Goal: Task Accomplishment & Management: Manage account settings

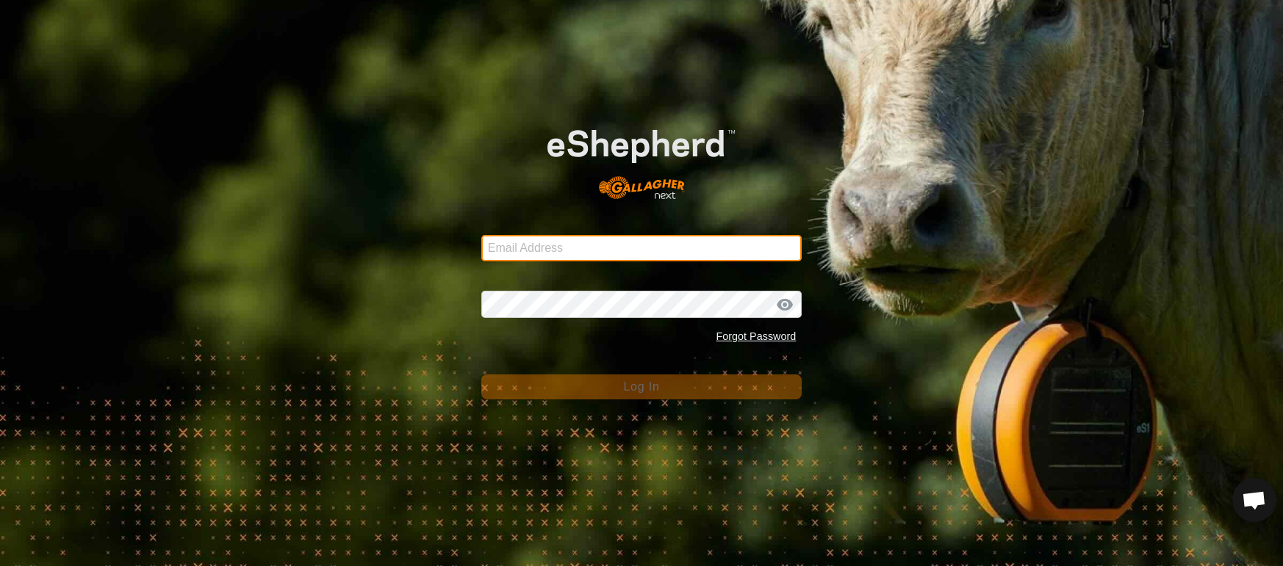
type input "[EMAIL_ADDRESS][DOMAIN_NAME]"
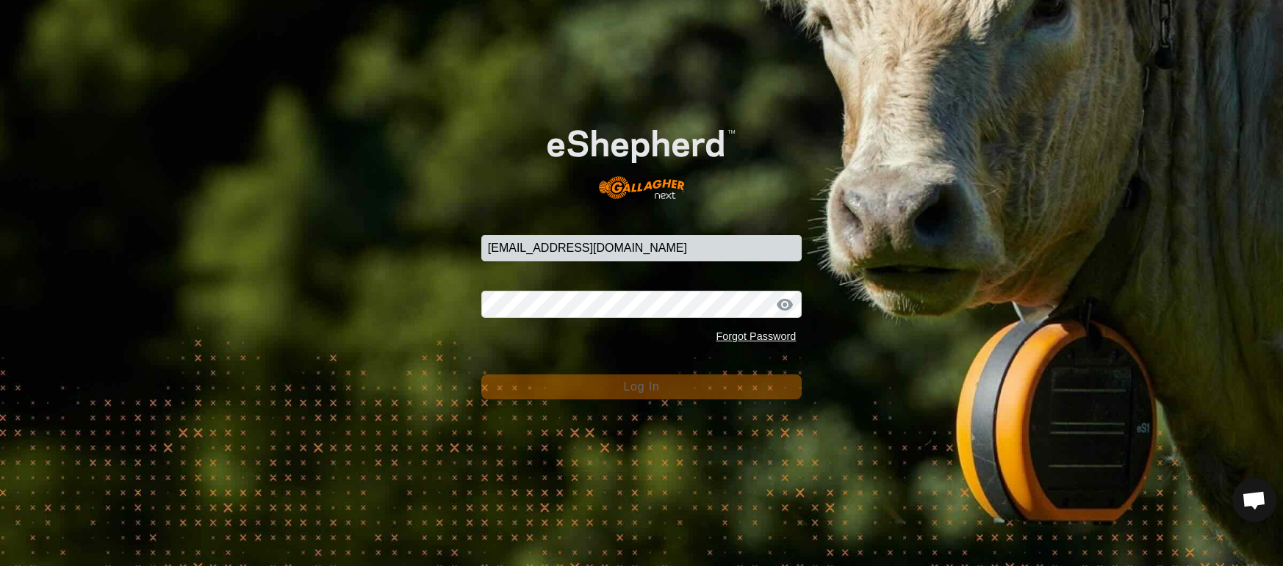
click at [641, 390] on span "Log In" at bounding box center [641, 387] width 36 height 12
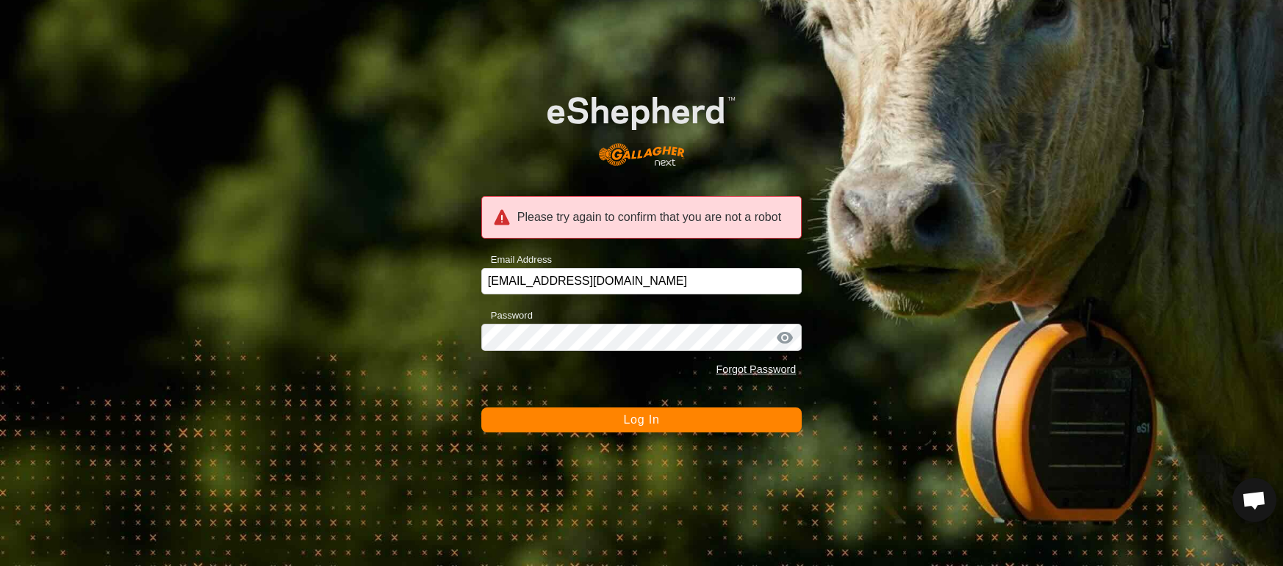
click at [630, 425] on span "Log In" at bounding box center [641, 420] width 36 height 12
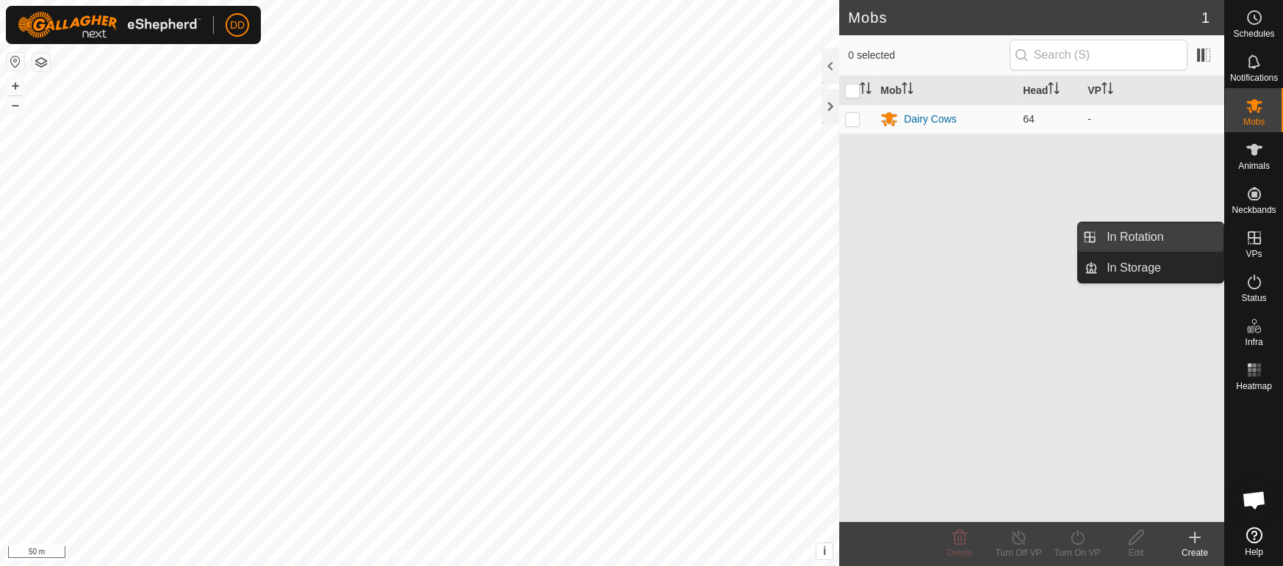
drag, startPoint x: 1153, startPoint y: 237, endPoint x: 1155, endPoint y: 228, distance: 9.8
click at [1153, 237] on span "In Rotation" at bounding box center [1134, 237] width 57 height 18
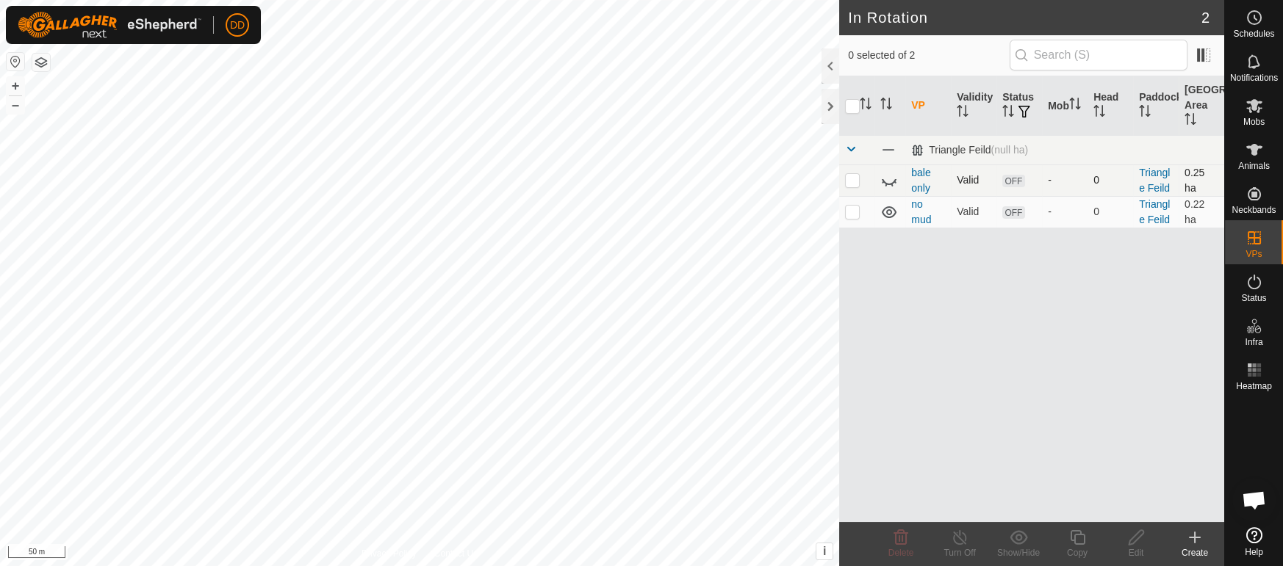
click at [852, 183] on p-checkbox at bounding box center [852, 180] width 15 height 12
click at [901, 547] on div "Delete" at bounding box center [900, 553] width 59 height 13
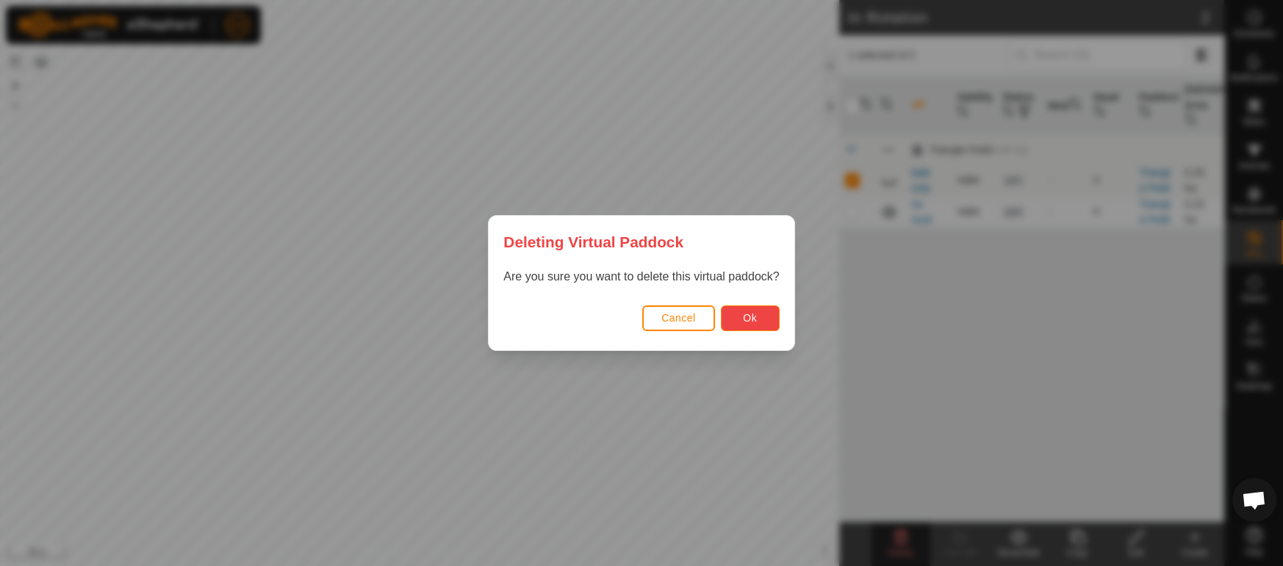
click at [742, 327] on button "Ok" at bounding box center [750, 319] width 59 height 26
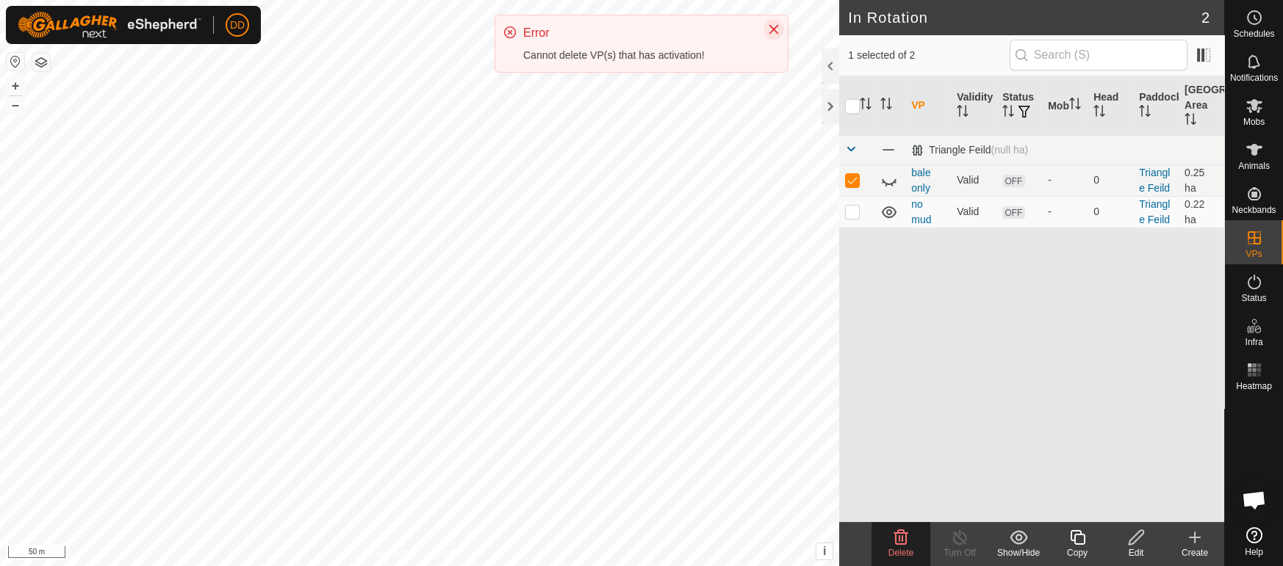
click at [770, 25] on icon "Close" at bounding box center [774, 30] width 10 height 10
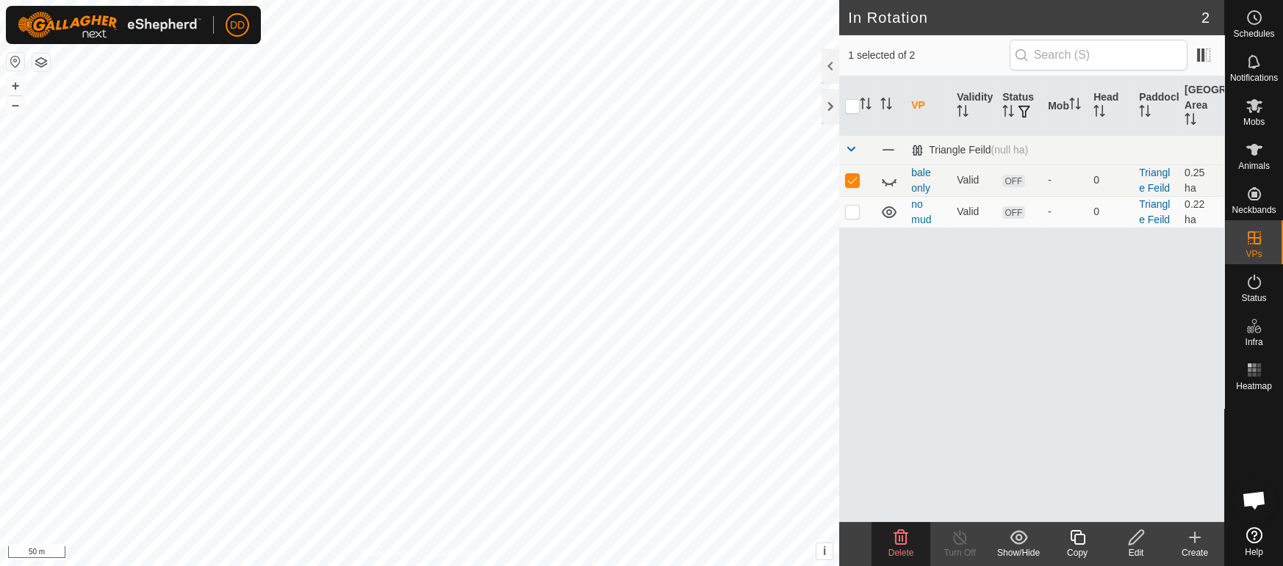
click at [1023, 544] on icon at bounding box center [1018, 538] width 18 height 18
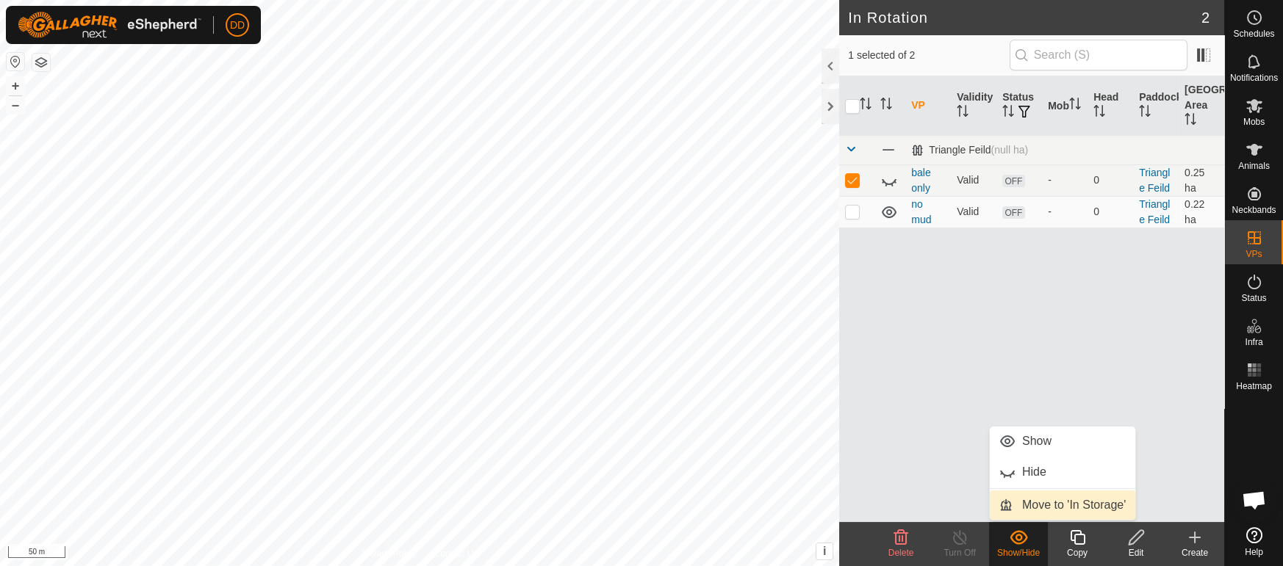
click at [1030, 500] on link "Move to 'In Storage'" at bounding box center [1062, 505] width 145 height 29
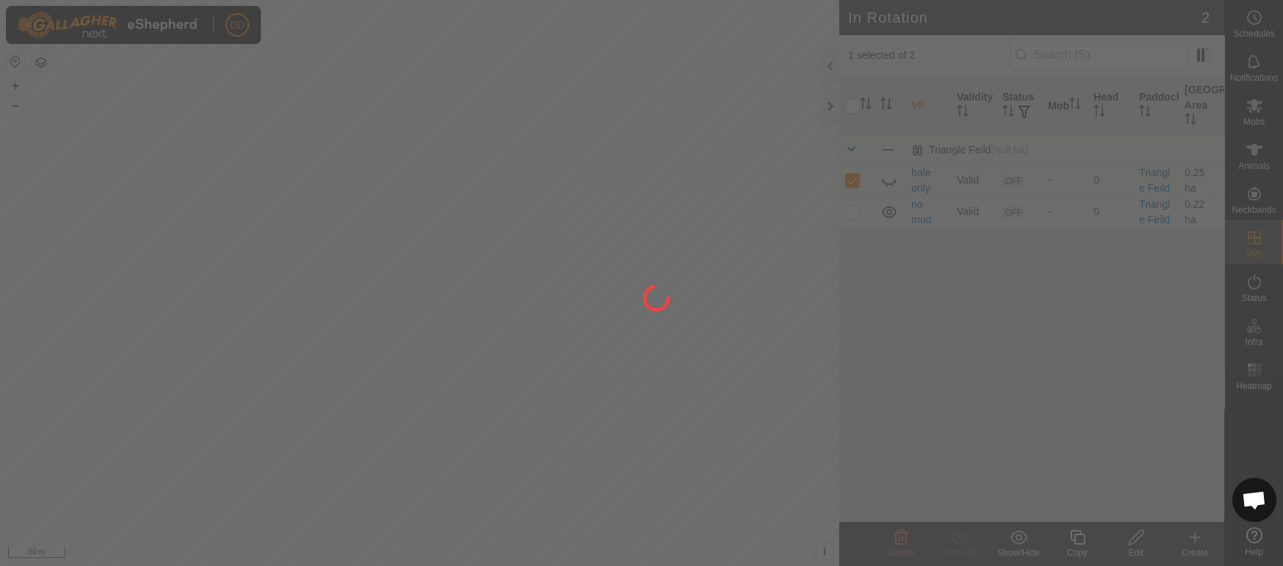
checkbox input "false"
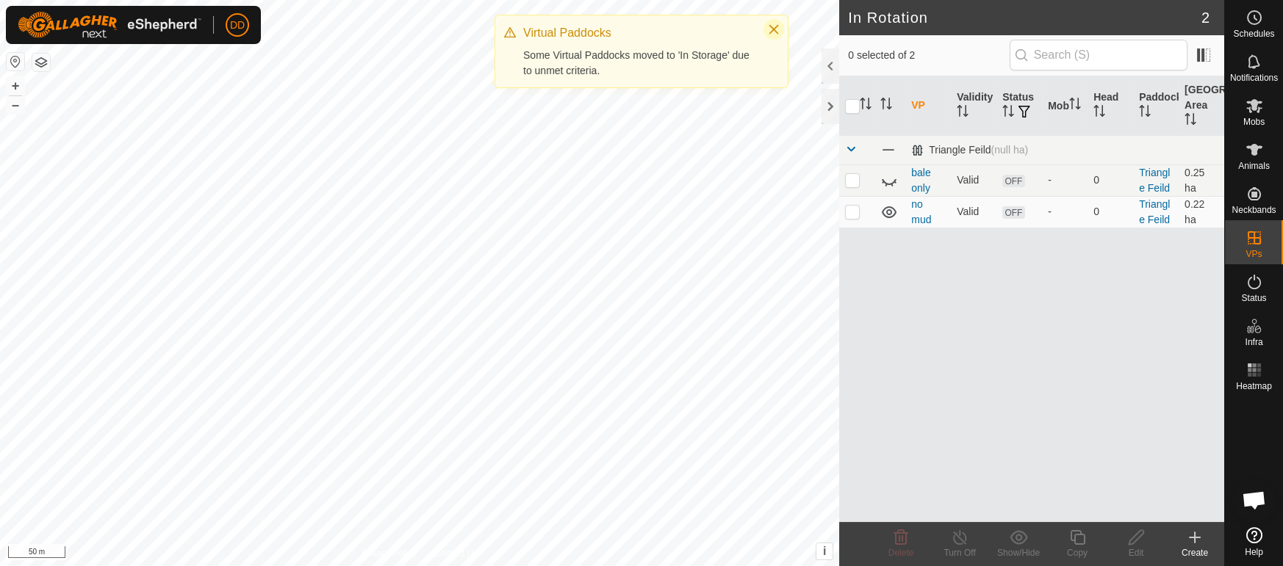
click at [771, 25] on icon "Close" at bounding box center [774, 30] width 12 height 12
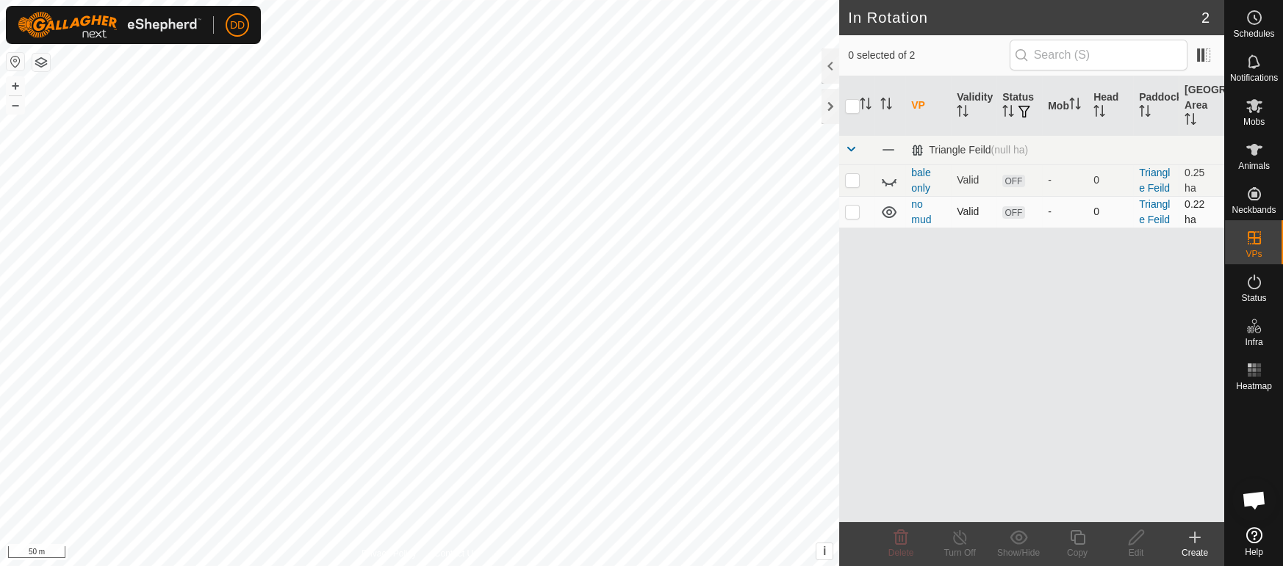
click at [851, 216] on p-checkbox at bounding box center [852, 212] width 15 height 12
checkbox input "true"
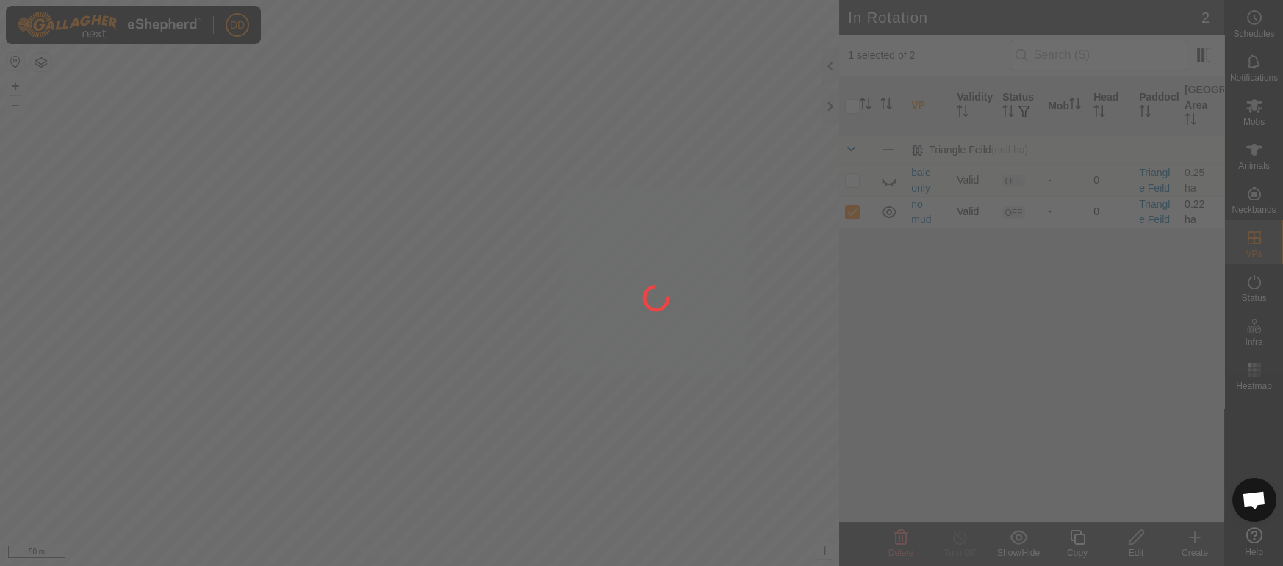
click at [851, 216] on div at bounding box center [641, 283] width 1283 height 566
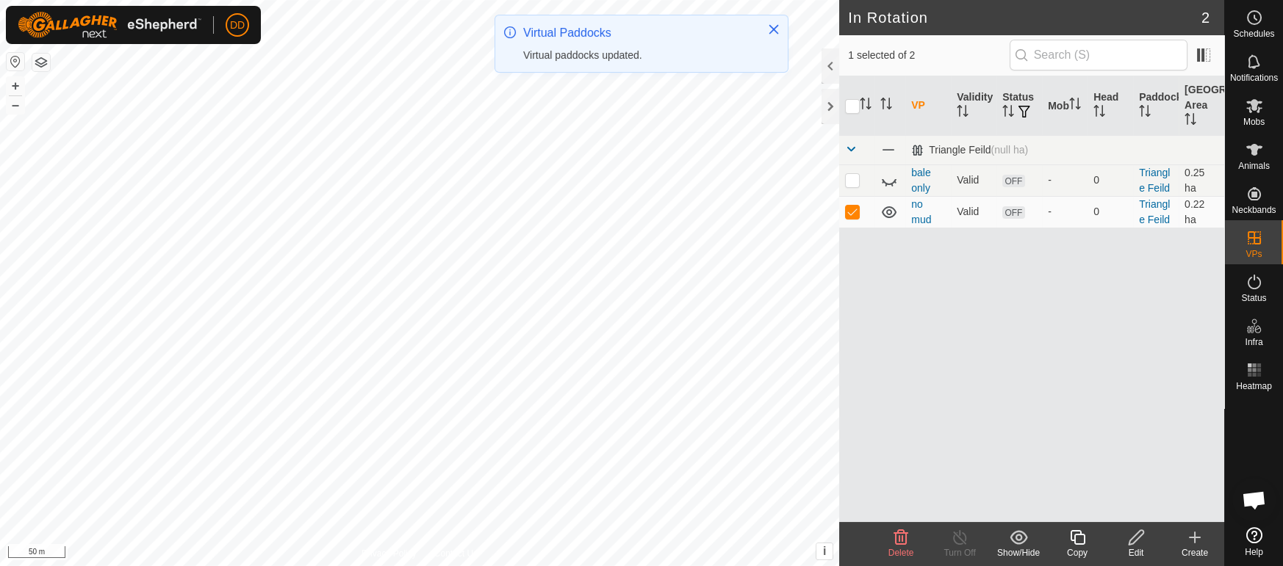
click at [851, 216] on p-checkbox at bounding box center [852, 212] width 15 height 12
checkbox input "false"
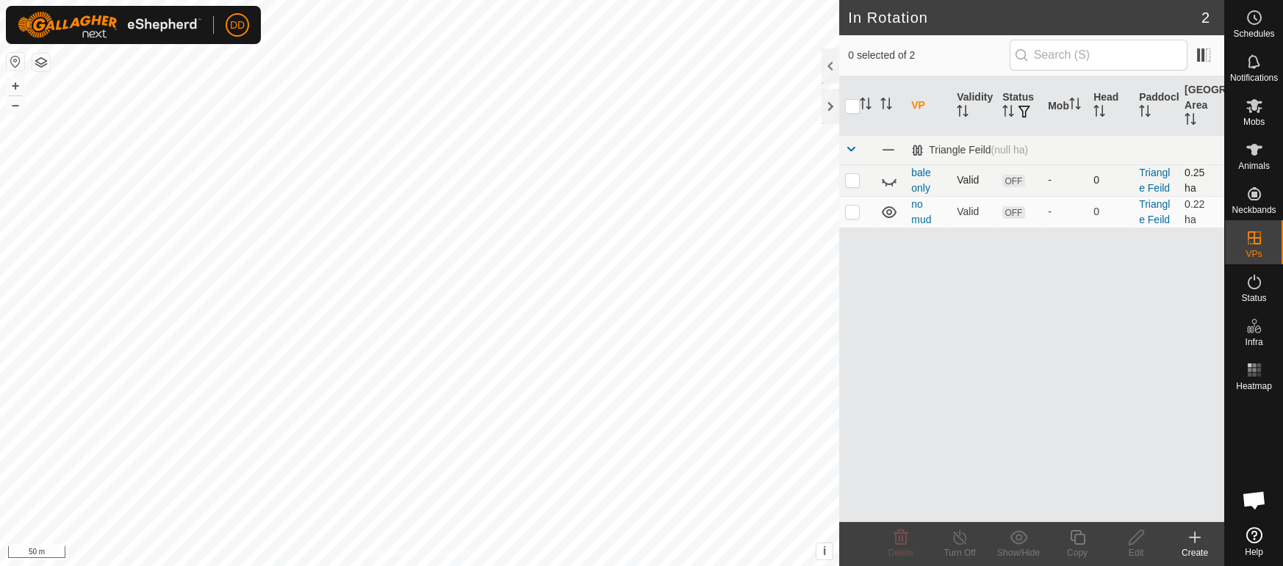
click at [893, 179] on icon at bounding box center [889, 181] width 18 height 18
click at [887, 178] on icon at bounding box center [889, 181] width 18 height 18
click at [854, 181] on p-checkbox at bounding box center [852, 180] width 15 height 12
checkbox input "true"
click at [1134, 533] on icon at bounding box center [1136, 538] width 18 height 18
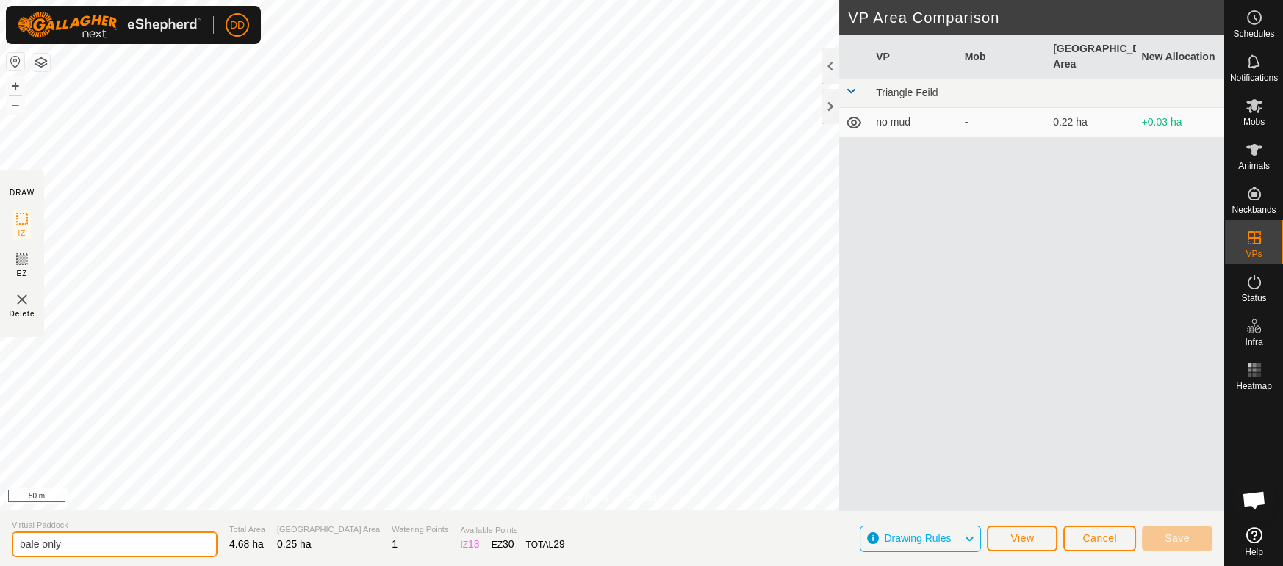
drag, startPoint x: 100, startPoint y: 543, endPoint x: 0, endPoint y: 560, distance: 101.3
click at [0, 560] on section "Virtual Paddock bale only Total Area 4.68 ha Grazing Area 0.25 ha Watering Poin…" at bounding box center [612, 539] width 1224 height 56
type input "not this one"
click at [1194, 541] on button "Save" at bounding box center [1177, 539] width 71 height 26
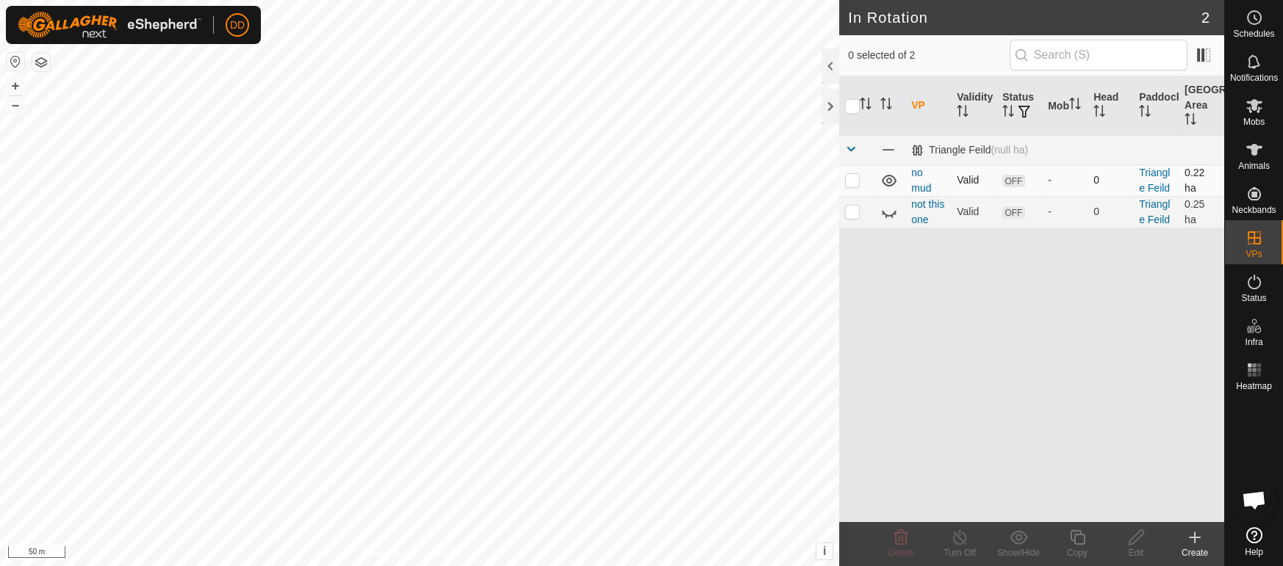
click at [854, 179] on p-checkbox at bounding box center [852, 180] width 15 height 12
checkbox input "true"
click at [1134, 532] on icon at bounding box center [1136, 538] width 18 height 18
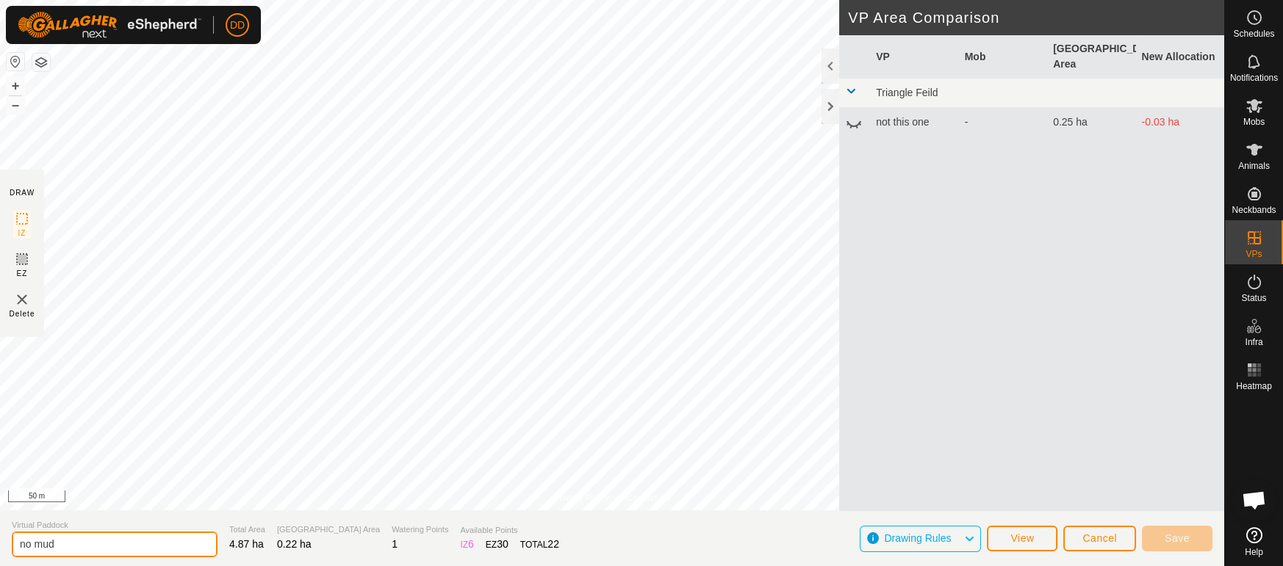
click at [0, 461] on div "Privacy Policy Contact Us Landmark 1 + – ⇧ i This application includes HERE Map…" at bounding box center [612, 283] width 1224 height 566
type input "use this one"
click at [1168, 541] on span "Save" at bounding box center [1176, 539] width 25 height 12
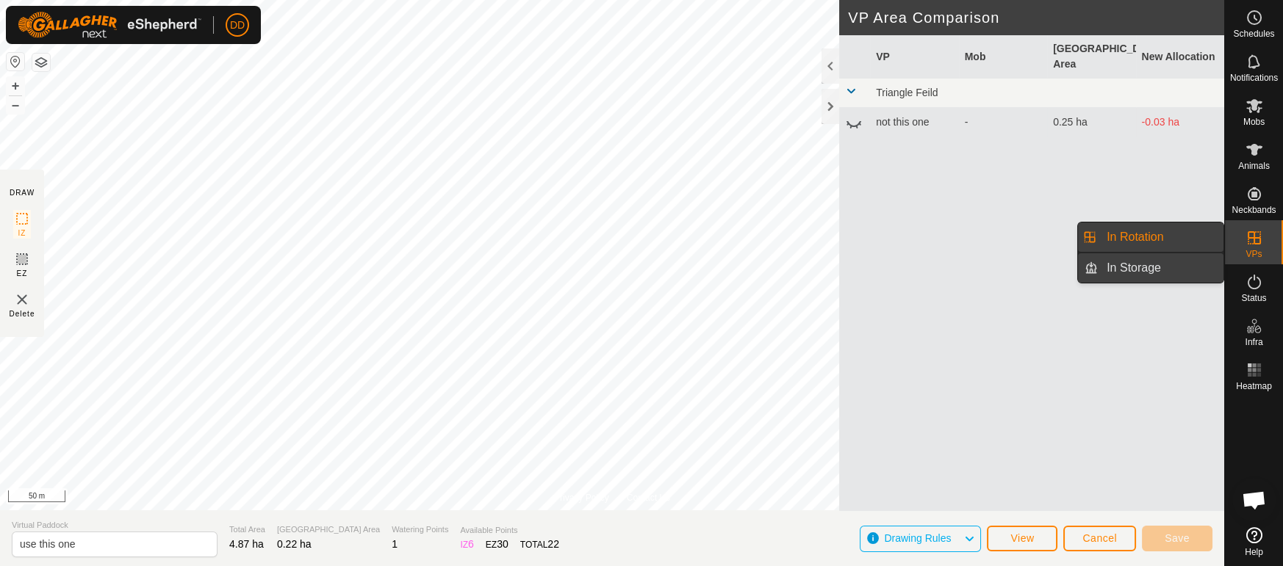
click at [1200, 267] on link "In Storage" at bounding box center [1161, 267] width 126 height 29
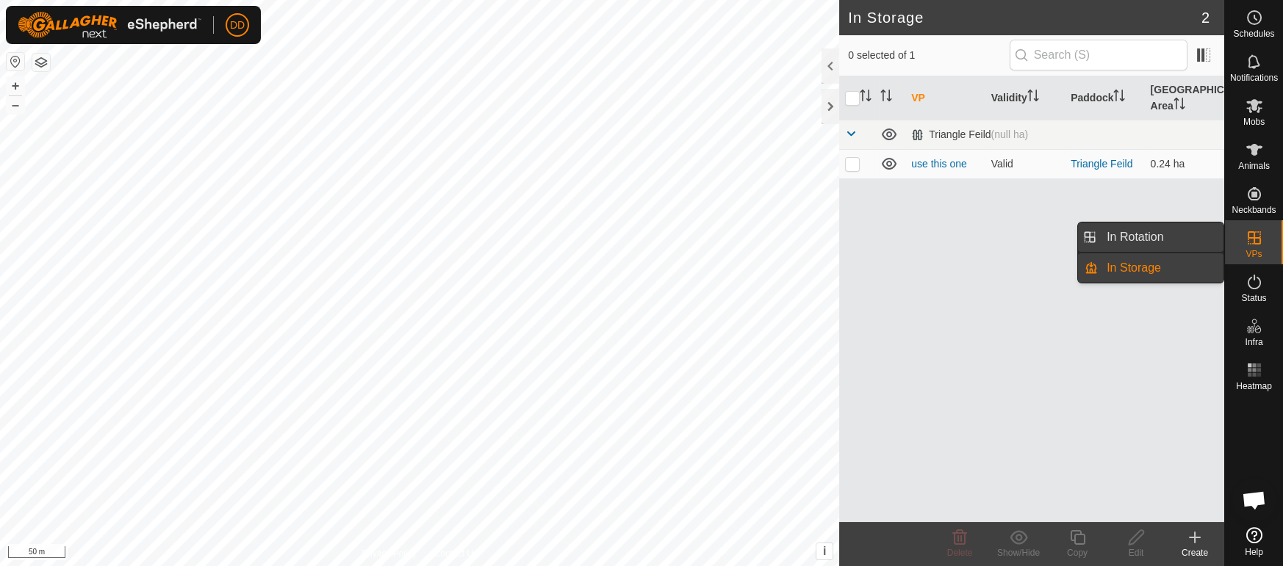
click at [1182, 235] on link "In Rotation" at bounding box center [1161, 237] width 126 height 29
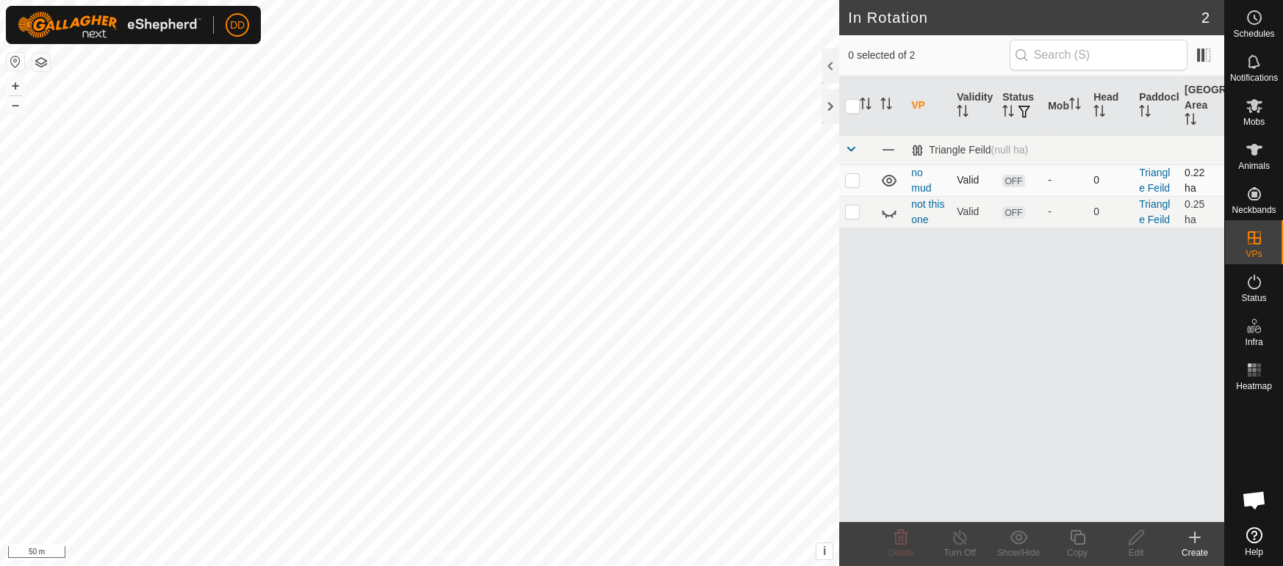
click at [855, 184] on p-checkbox at bounding box center [852, 180] width 15 height 12
checkbox input "true"
click at [1137, 534] on icon at bounding box center [1136, 538] width 18 height 18
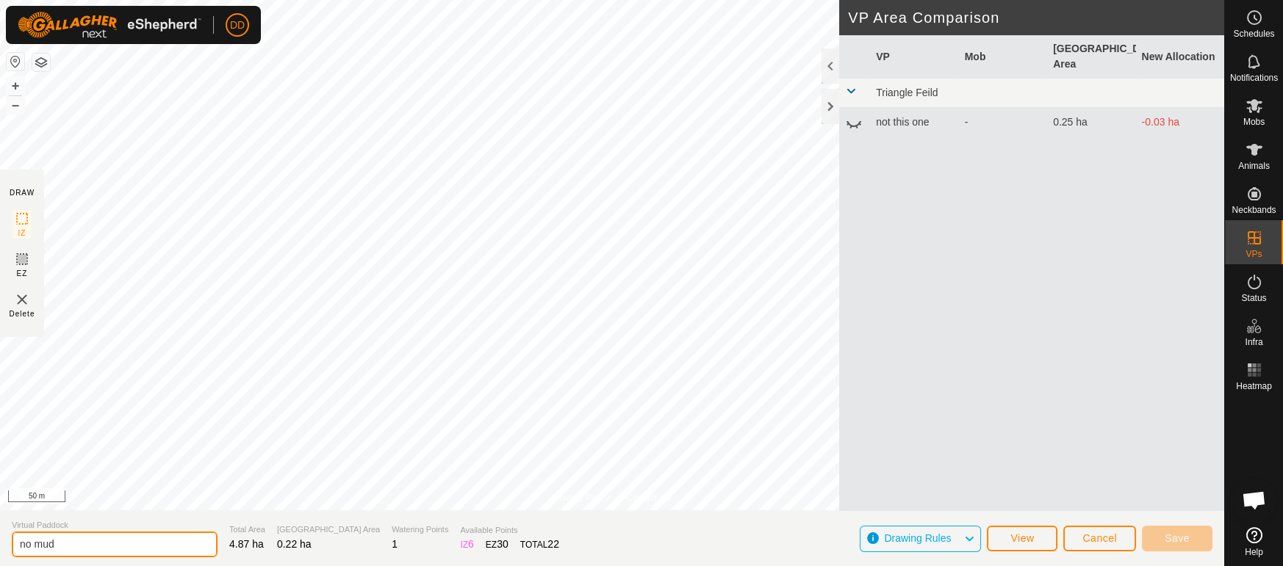
drag, startPoint x: 28, startPoint y: 551, endPoint x: 0, endPoint y: 519, distance: 42.2
click at [0, 525] on section "Virtual Paddock no mud Total Area 4.87 ha Grazing Area 0.22 ha Watering Points …" at bounding box center [612, 539] width 1224 height 56
type input "use this one"
click at [1186, 537] on span "Save" at bounding box center [1176, 539] width 25 height 12
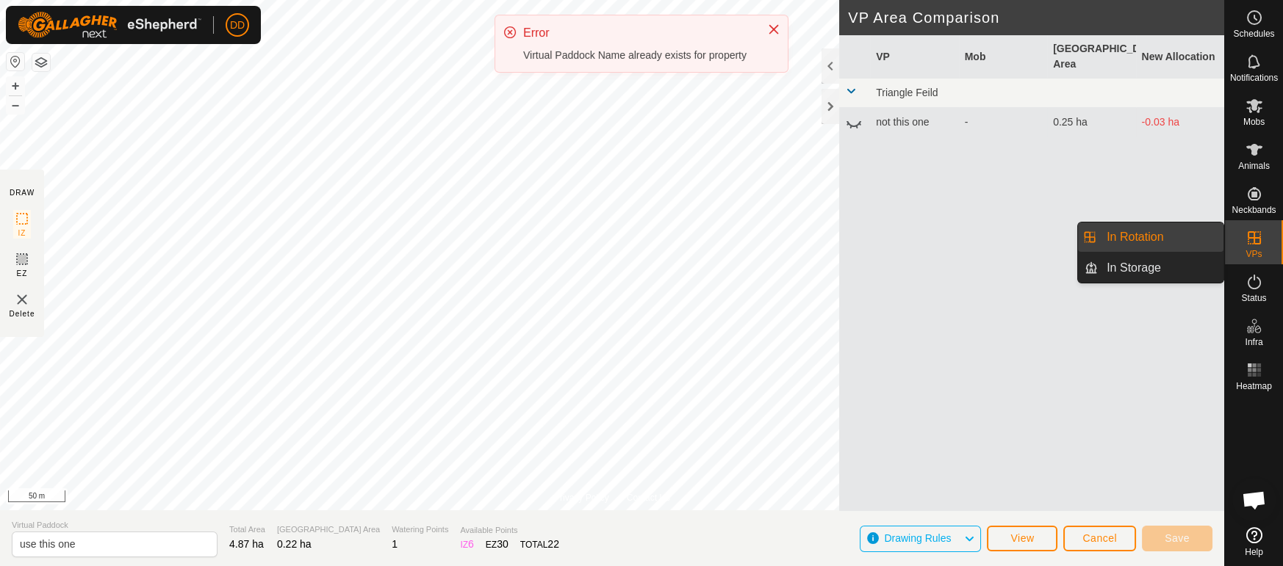
click at [1193, 242] on link "In Rotation" at bounding box center [1161, 237] width 126 height 29
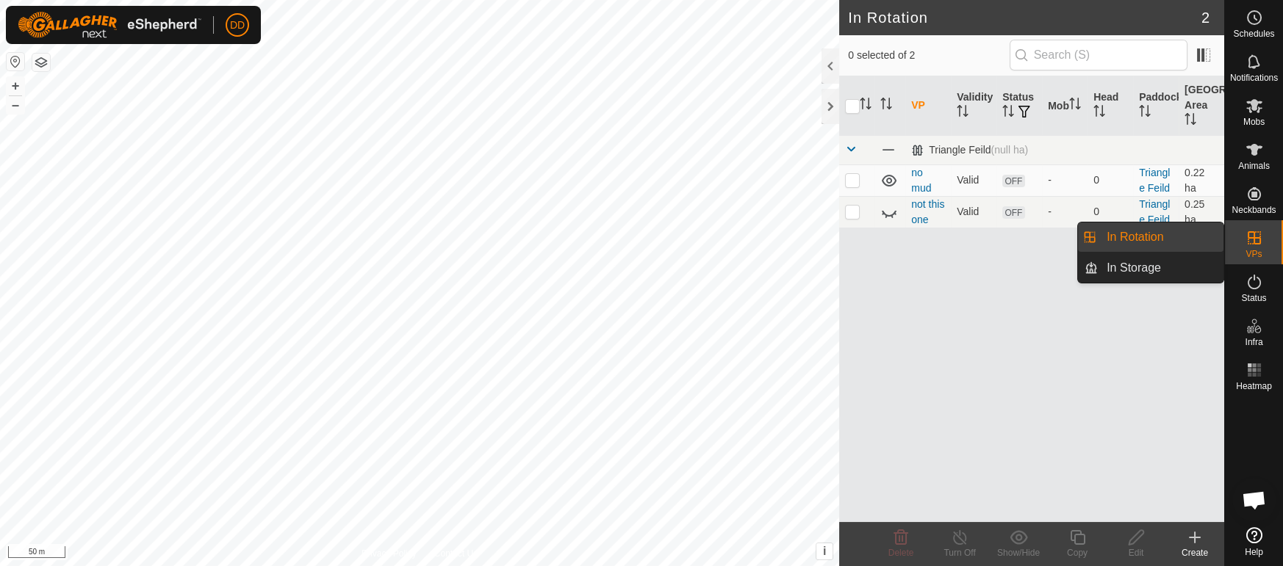
click at [1184, 269] on link "In Storage" at bounding box center [1161, 267] width 126 height 29
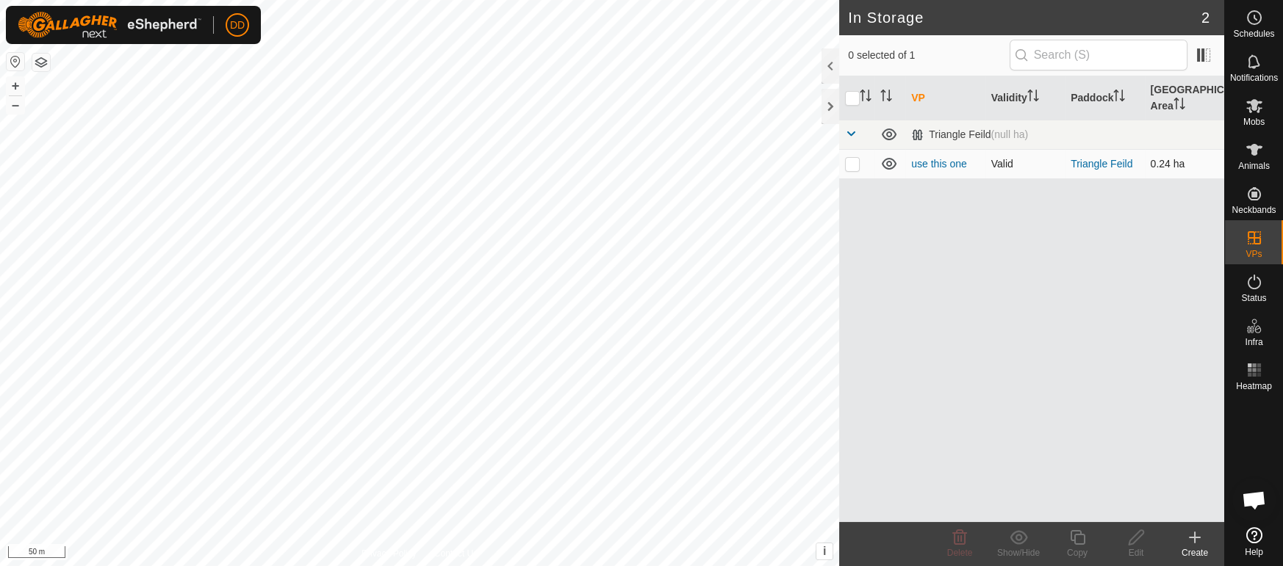
click at [854, 167] on p-checkbox at bounding box center [852, 164] width 15 height 12
checkbox input "true"
click at [854, 167] on p-checkbox at bounding box center [852, 164] width 15 height 12
checkbox input "false"
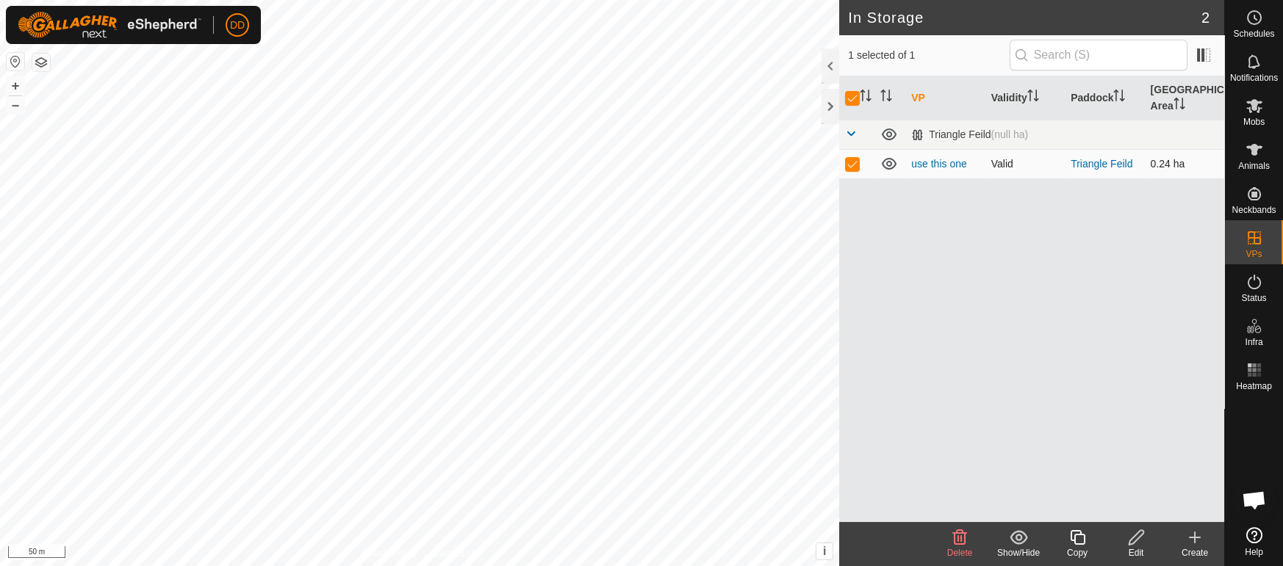
checkbox input "false"
click at [854, 167] on p-checkbox at bounding box center [852, 164] width 15 height 12
checkbox input "true"
click at [854, 167] on p-checkbox at bounding box center [852, 164] width 15 height 12
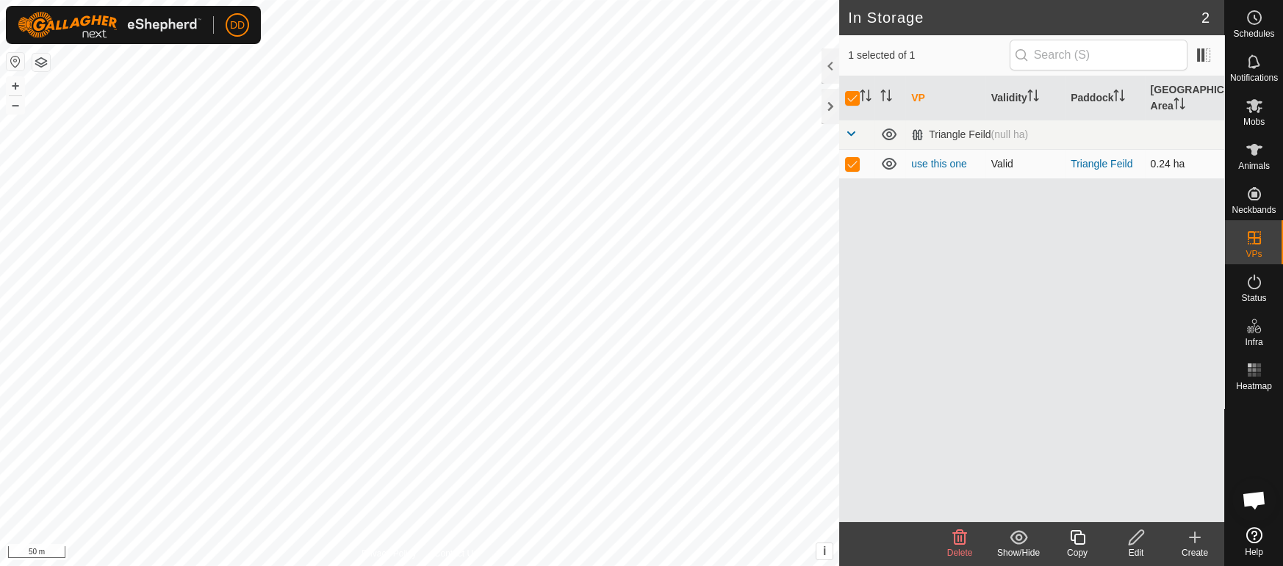
checkbox input "false"
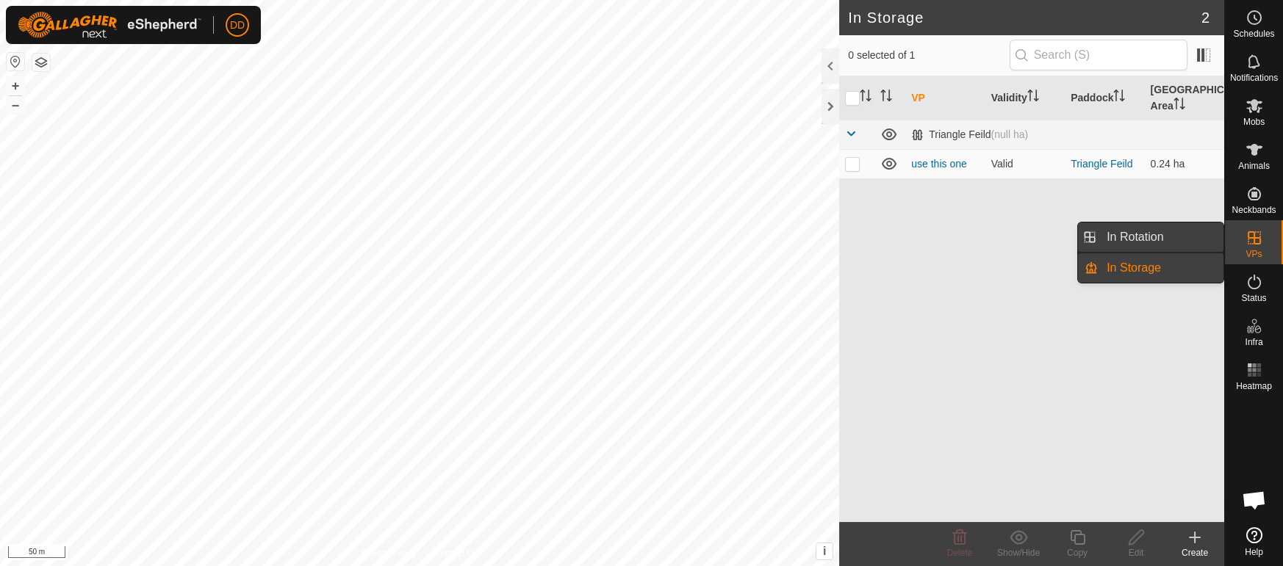
click at [1168, 239] on link "In Rotation" at bounding box center [1161, 237] width 126 height 29
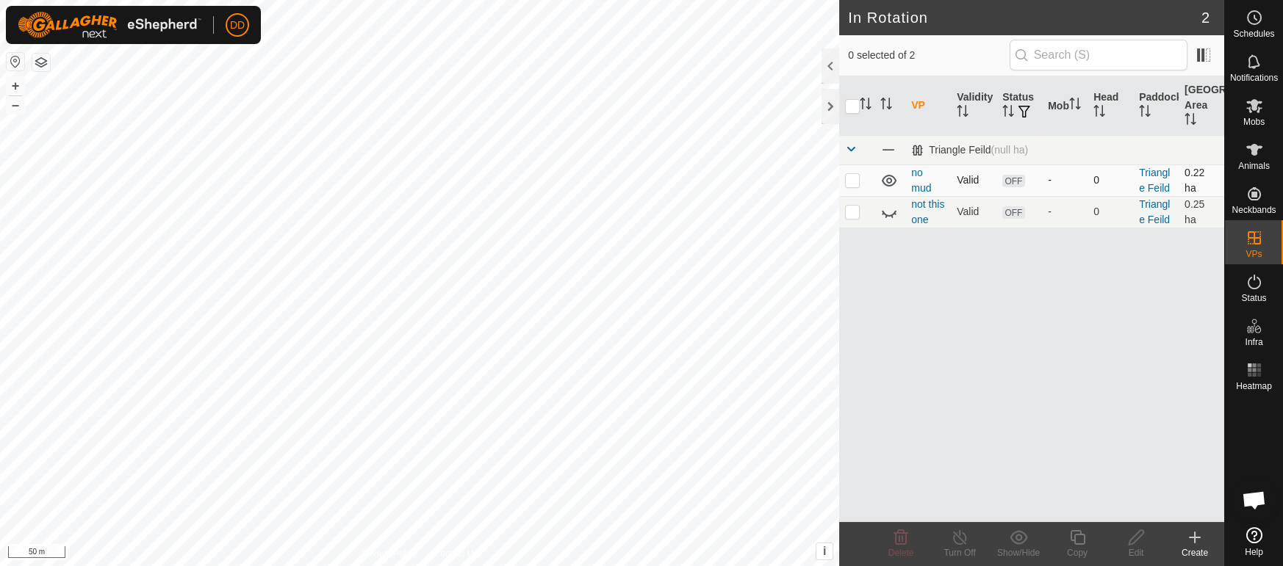
click at [854, 181] on p-checkbox at bounding box center [852, 180] width 15 height 12
checkbox input "false"
click at [857, 217] on p-checkbox at bounding box center [852, 212] width 15 height 12
click at [890, 217] on icon at bounding box center [889, 212] width 18 height 18
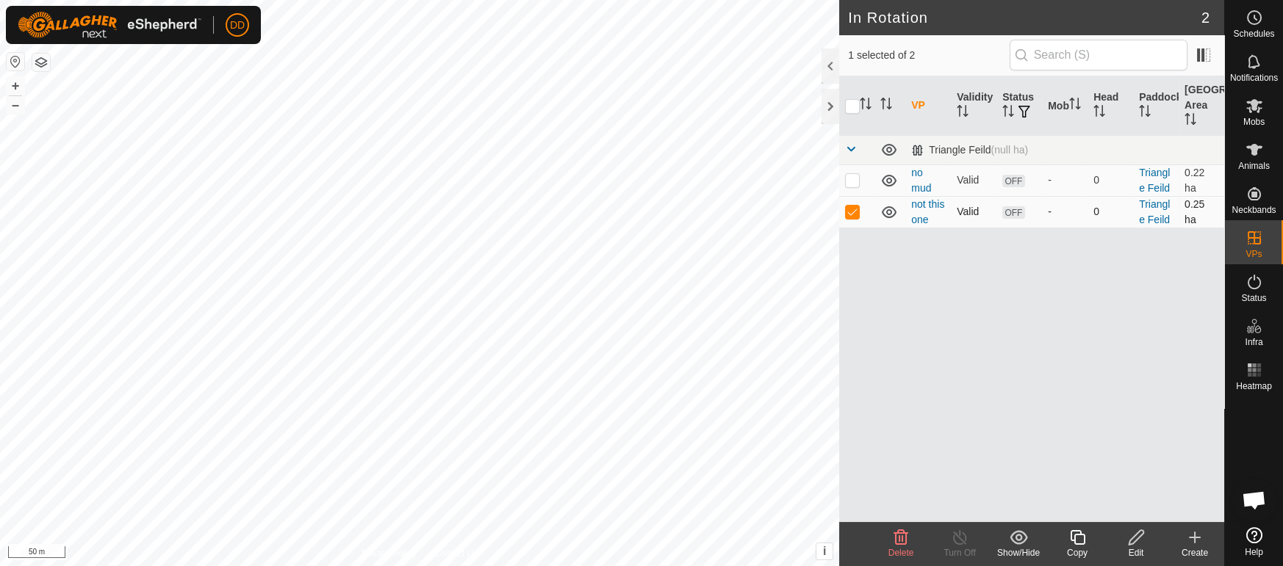
click at [890, 217] on icon at bounding box center [889, 212] width 18 height 18
click at [905, 550] on span "Delete" at bounding box center [901, 553] width 26 height 10
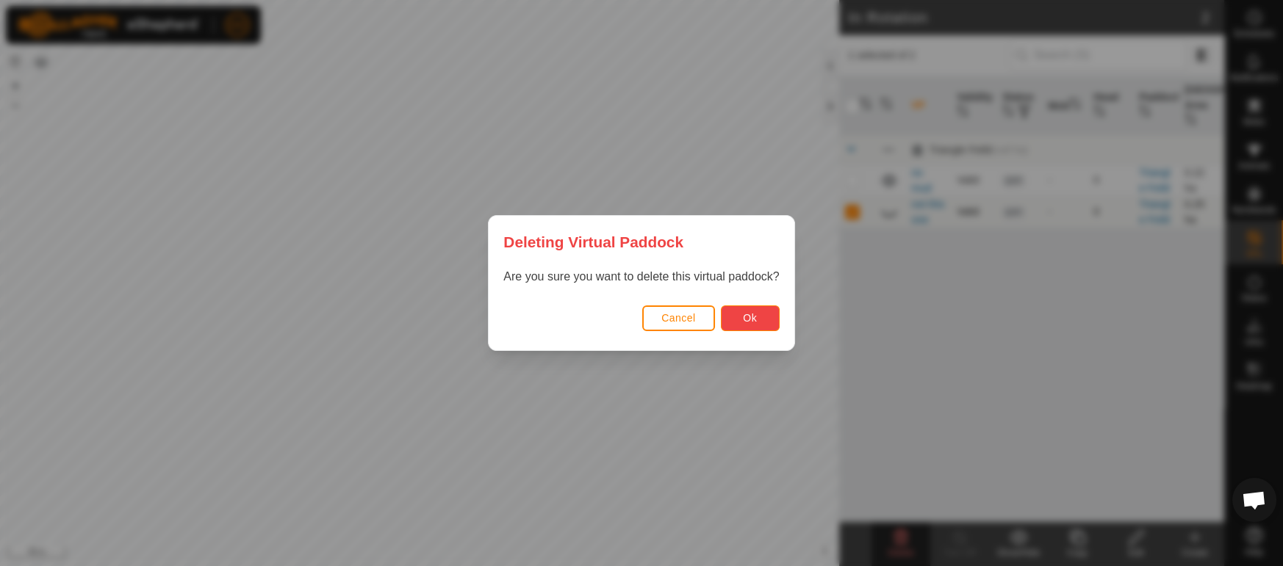
click at [765, 316] on button "Ok" at bounding box center [750, 319] width 59 height 26
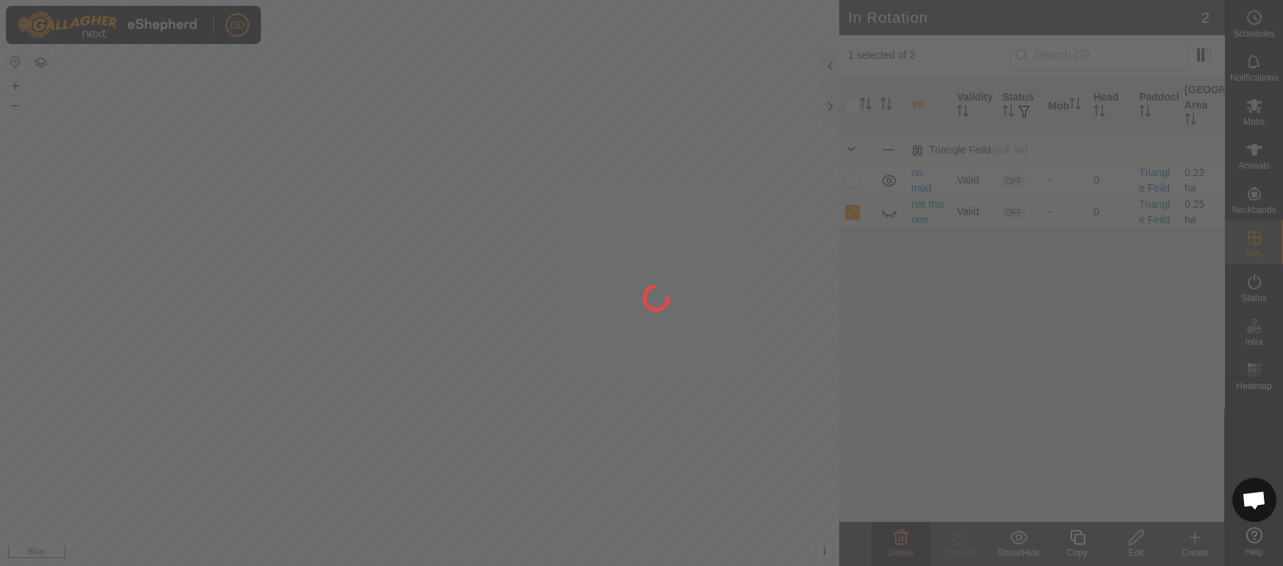
checkbox input "false"
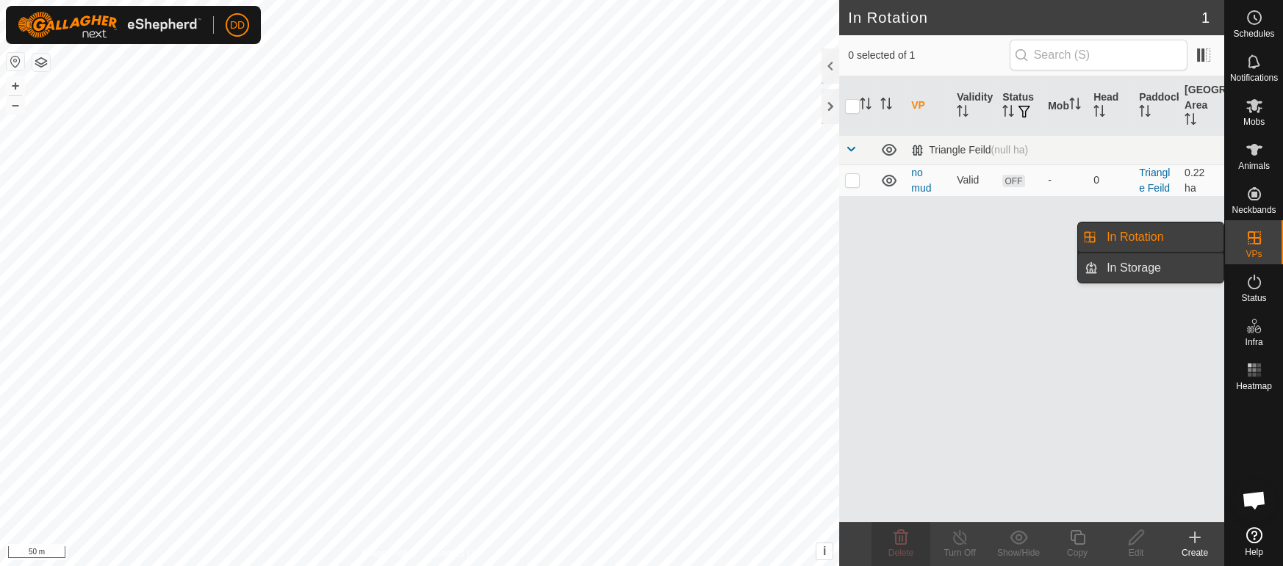
click at [1178, 266] on link "In Storage" at bounding box center [1161, 267] width 126 height 29
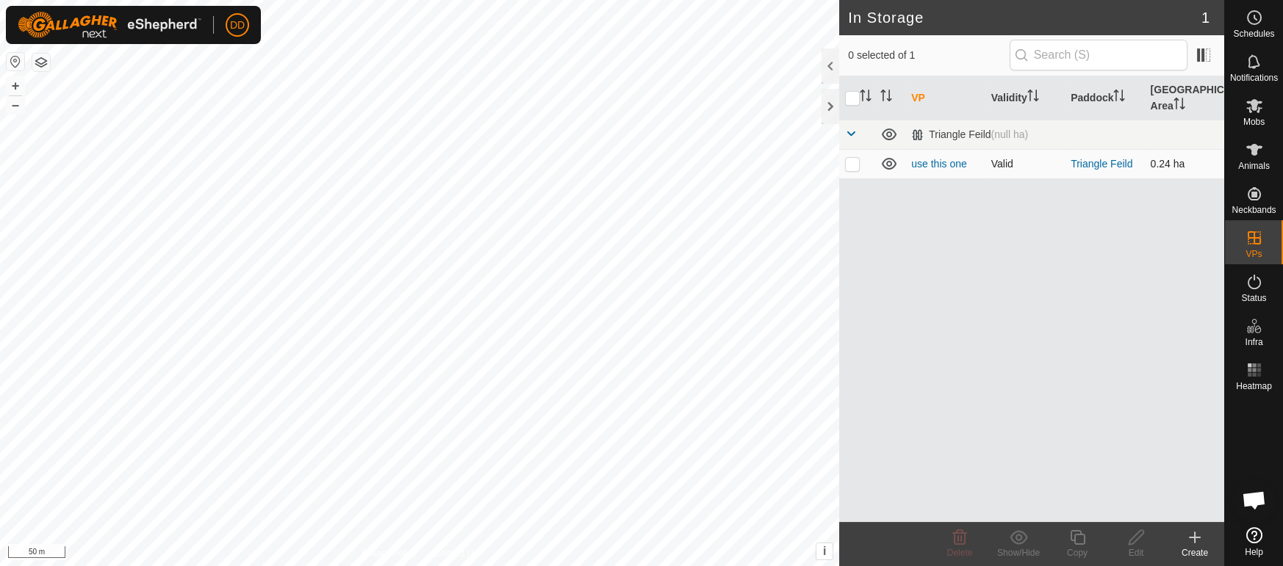
click at [857, 164] on p-checkbox at bounding box center [852, 164] width 15 height 12
checkbox input "true"
click at [857, 164] on p-checkbox at bounding box center [852, 164] width 15 height 12
checkbox input "false"
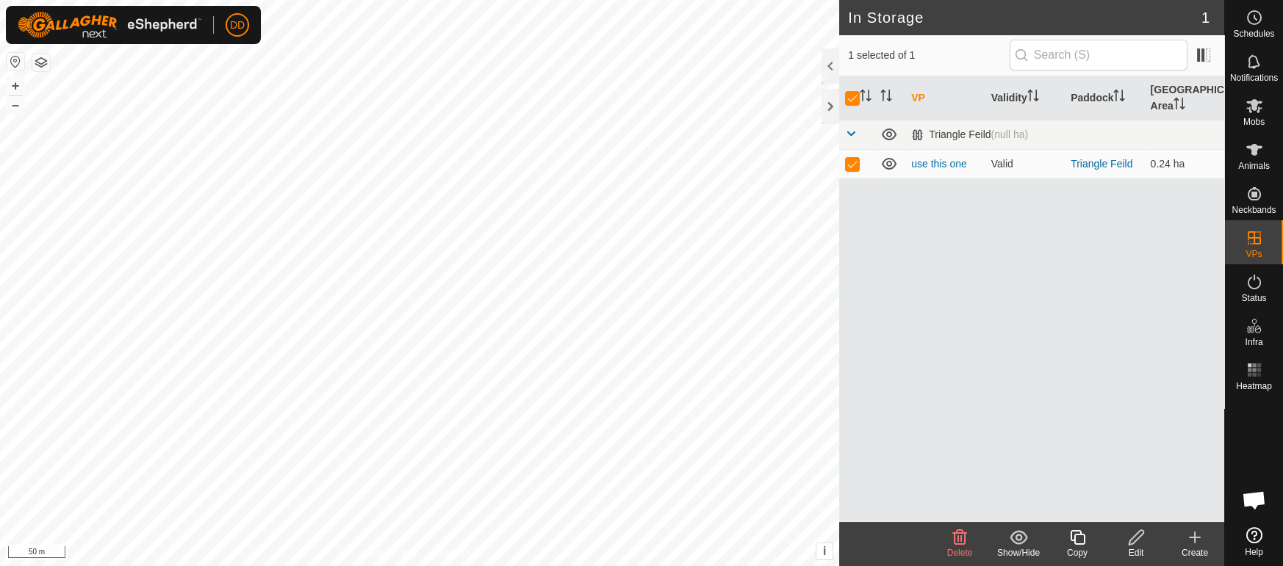
checkbox input "false"
click at [890, 160] on icon at bounding box center [889, 164] width 18 height 18
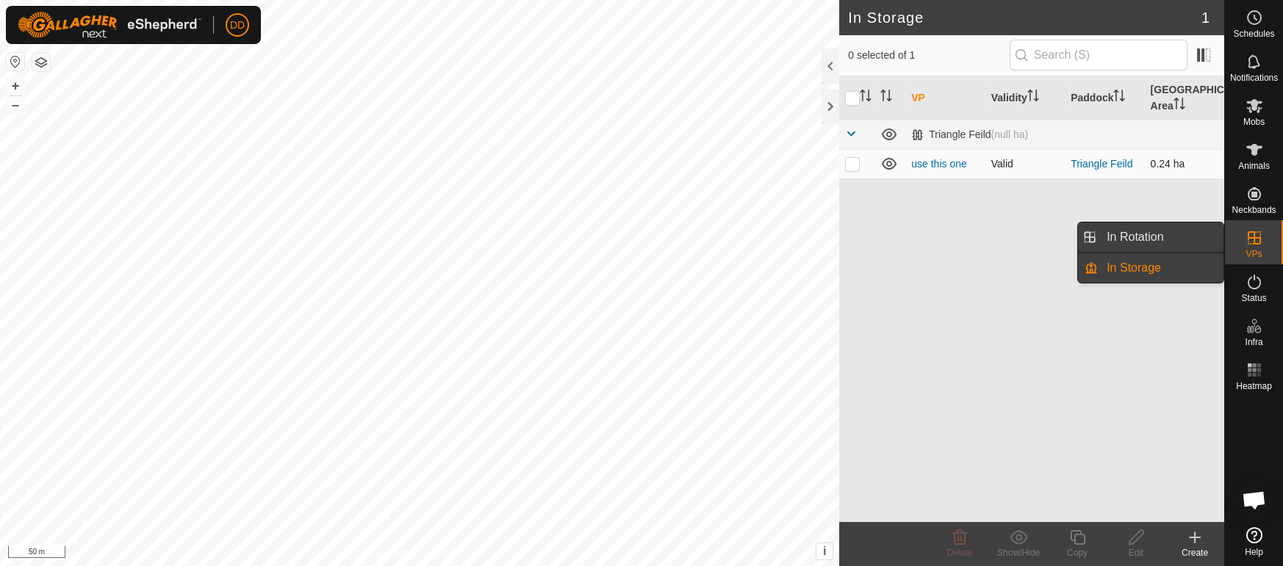
click at [1203, 242] on link "In Rotation" at bounding box center [1161, 237] width 126 height 29
